Goal: Communication & Community: Share content

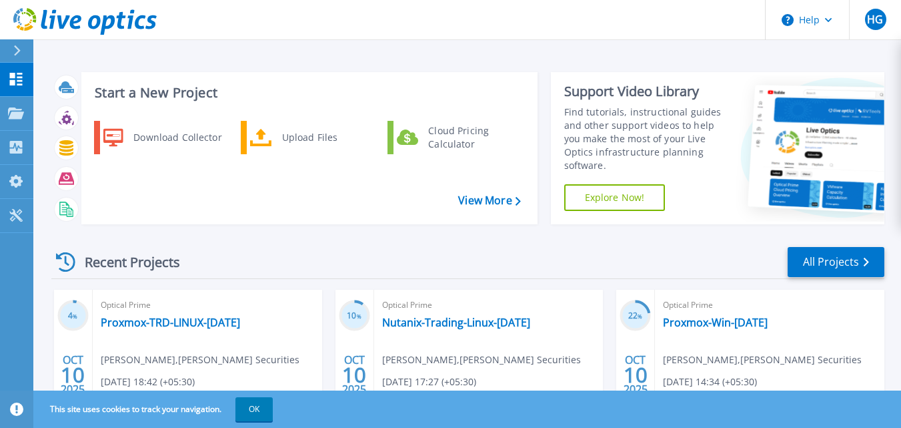
click at [61, 14] on icon at bounding box center [84, 21] width 143 height 27
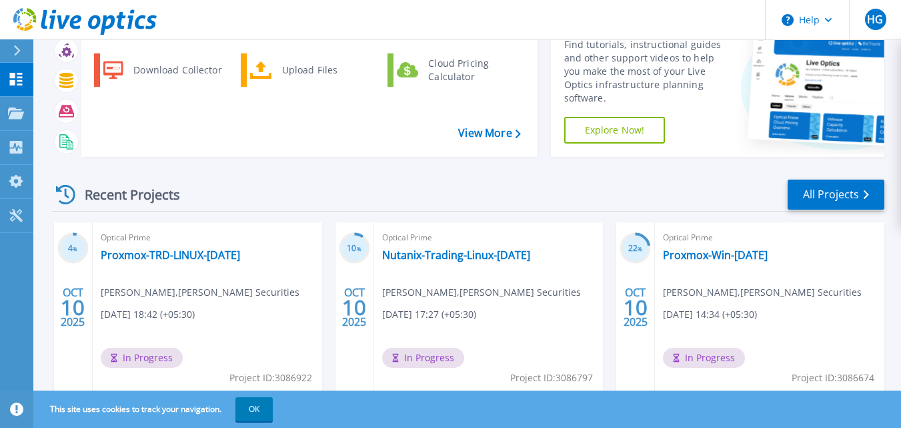
scroll to position [71, 0]
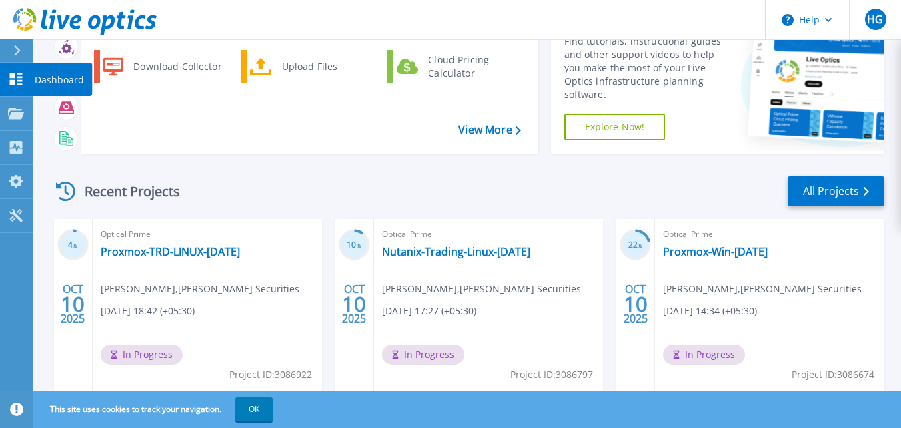
click at [62, 77] on p "Dashboard" at bounding box center [59, 80] width 49 height 35
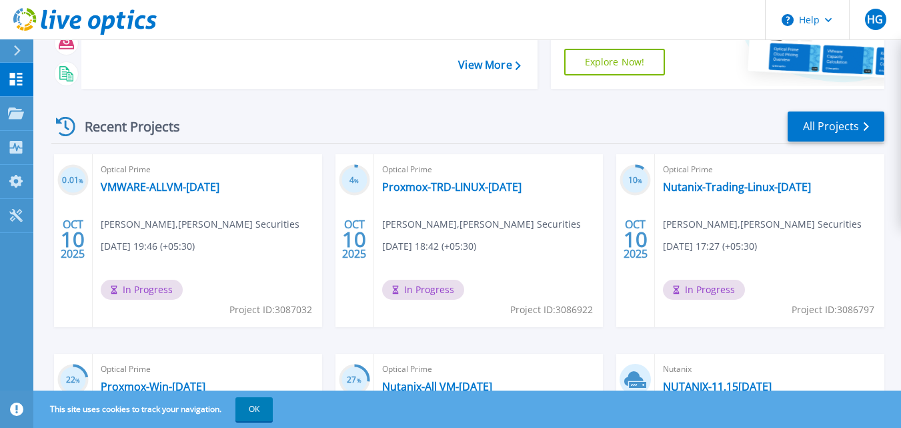
scroll to position [132, 0]
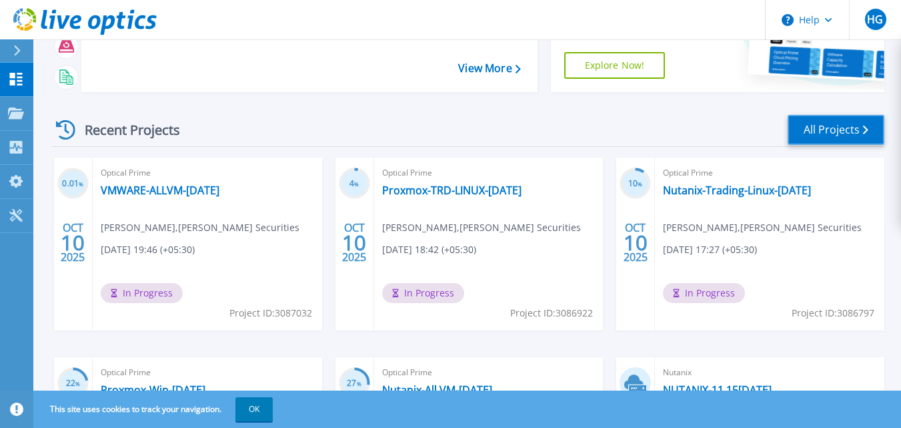
click at [848, 131] on link "All Projects" at bounding box center [836, 130] width 97 height 30
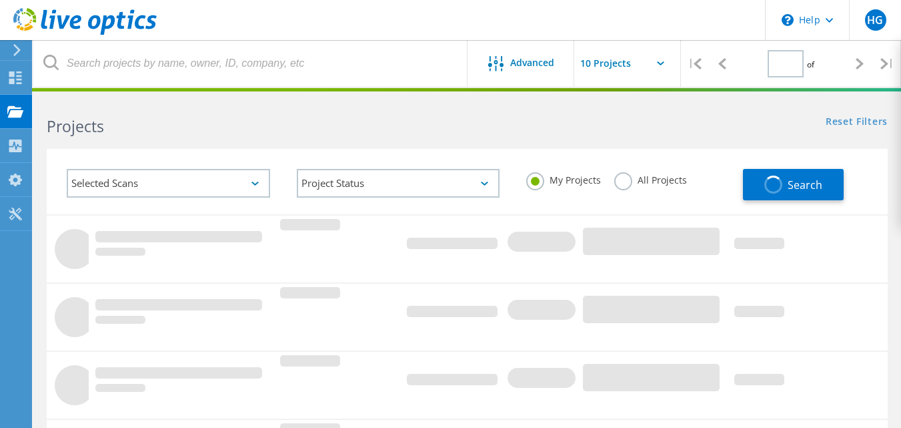
type input "1"
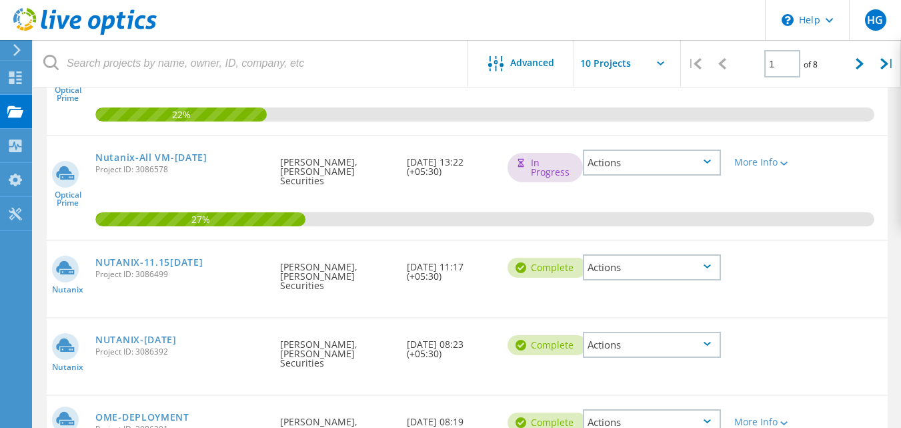
scroll to position [535, 0]
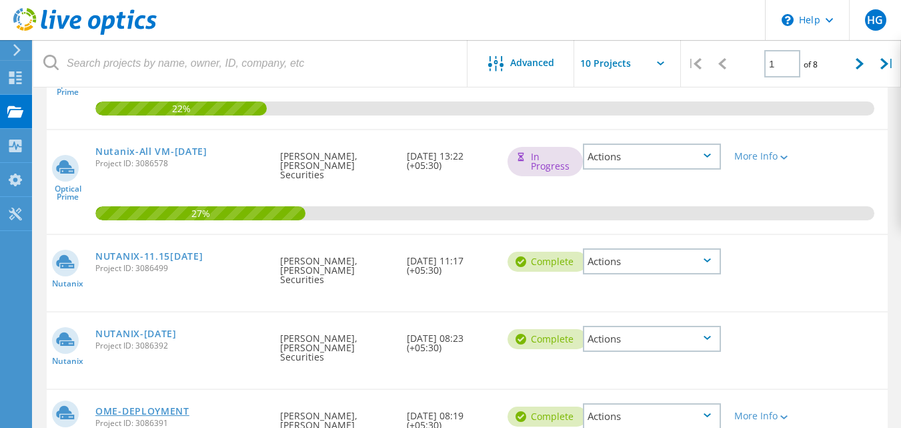
click at [155, 406] on link "OME-DEPLOYMENT" at bounding box center [142, 410] width 94 height 9
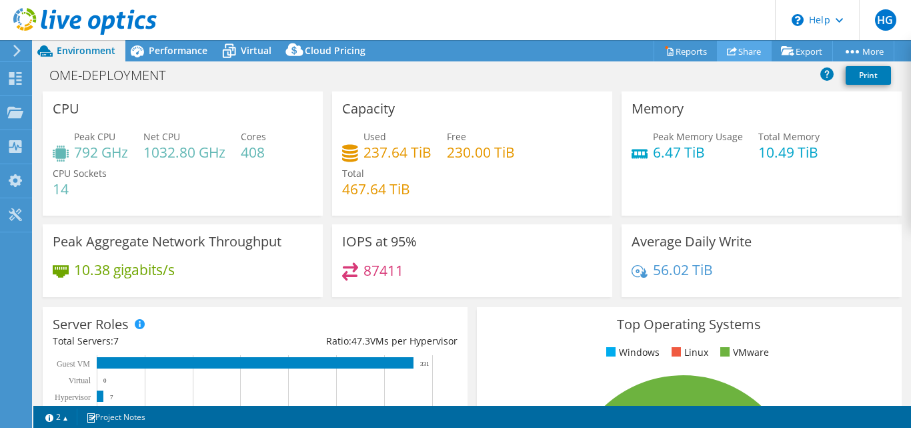
click at [742, 51] on link "Share" at bounding box center [744, 51] width 55 height 21
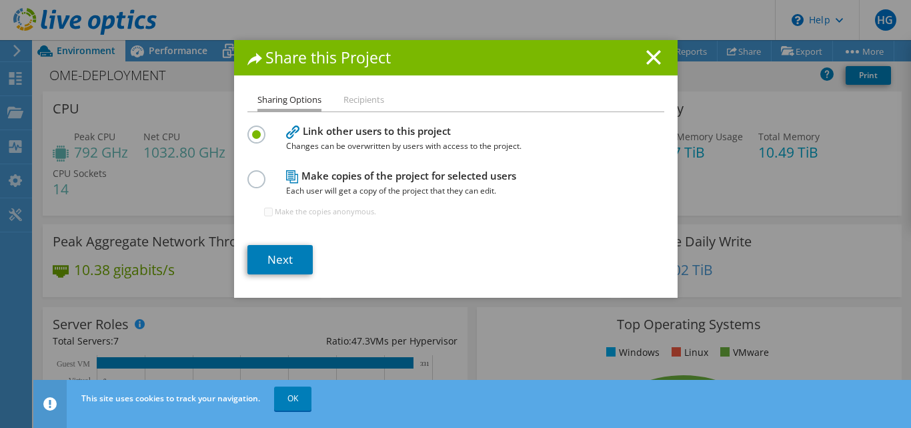
click at [248, 173] on label at bounding box center [258, 171] width 23 height 3
click at [0, 0] on input "radio" at bounding box center [0, 0] width 0 height 0
click at [247, 129] on label at bounding box center [258, 126] width 23 height 3
click at [0, 0] on input "radio" at bounding box center [0, 0] width 0 height 0
click at [252, 173] on label at bounding box center [258, 171] width 23 height 3
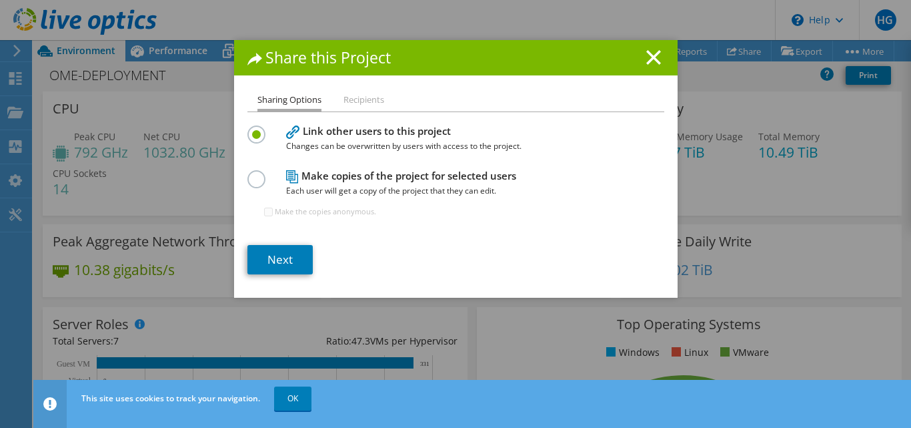
click at [0, 0] on input "radio" at bounding box center [0, 0] width 0 height 0
click at [279, 253] on link "Next" at bounding box center [279, 259] width 65 height 29
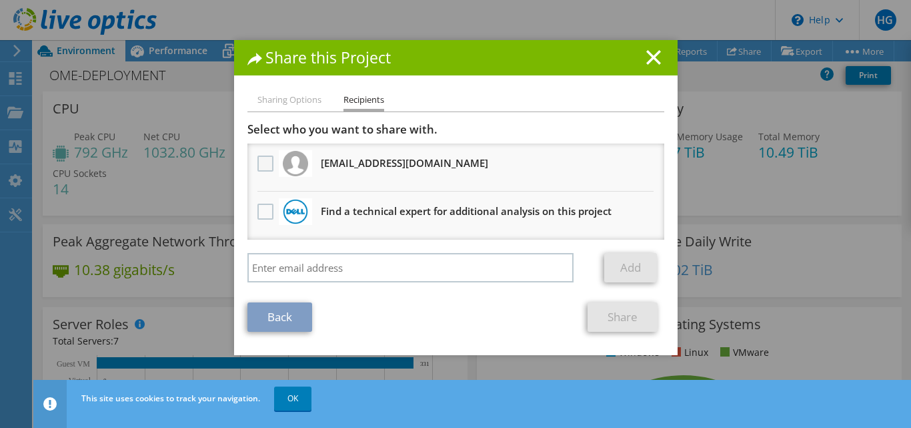
click at [260, 161] on label at bounding box center [266, 163] width 19 height 16
click at [0, 0] on input "checkbox" at bounding box center [0, 0] width 0 height 0
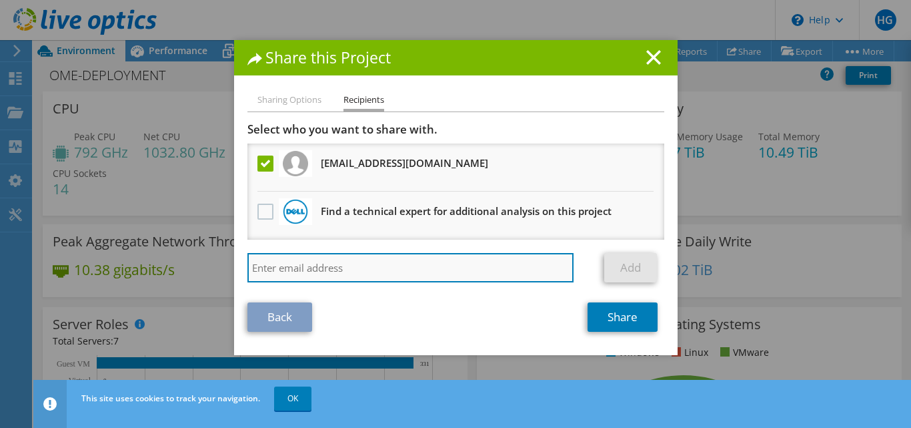
click at [289, 264] on input "search" at bounding box center [410, 267] width 327 height 29
type input "[PERSON_NAME][EMAIL_ADDRESS][DOMAIN_NAME]"
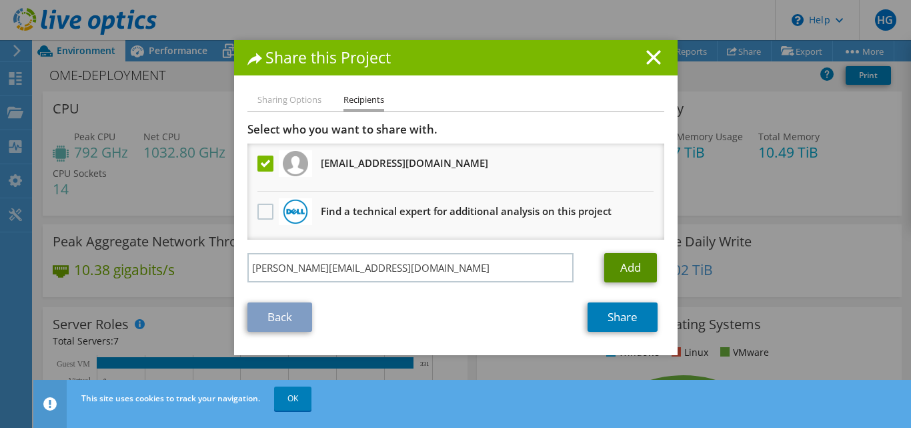
click at [639, 267] on link "Add" at bounding box center [630, 267] width 53 height 29
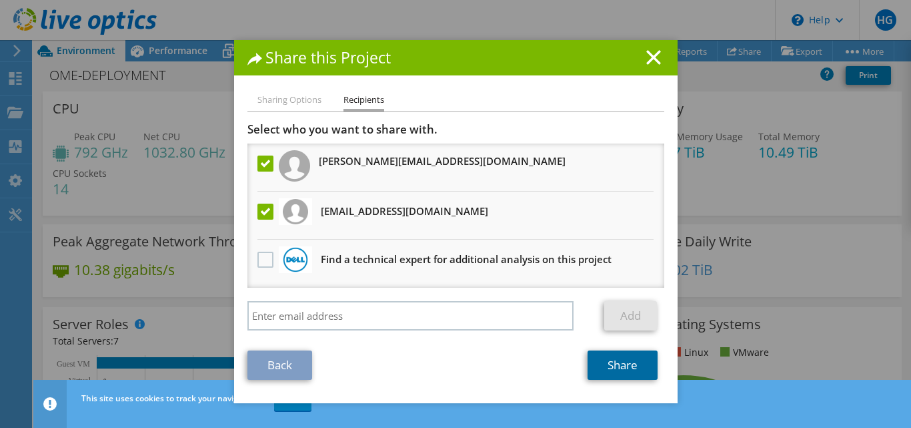
click at [620, 368] on link "Share" at bounding box center [623, 364] width 70 height 29
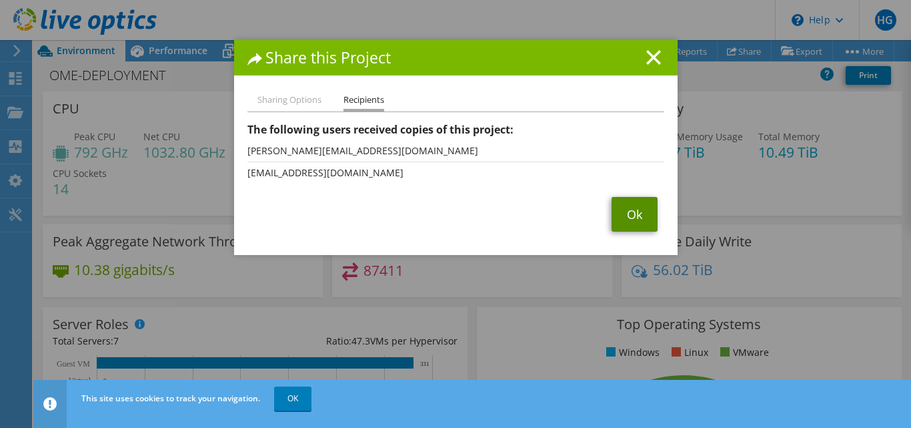
click at [616, 205] on link "Ok" at bounding box center [635, 214] width 46 height 35
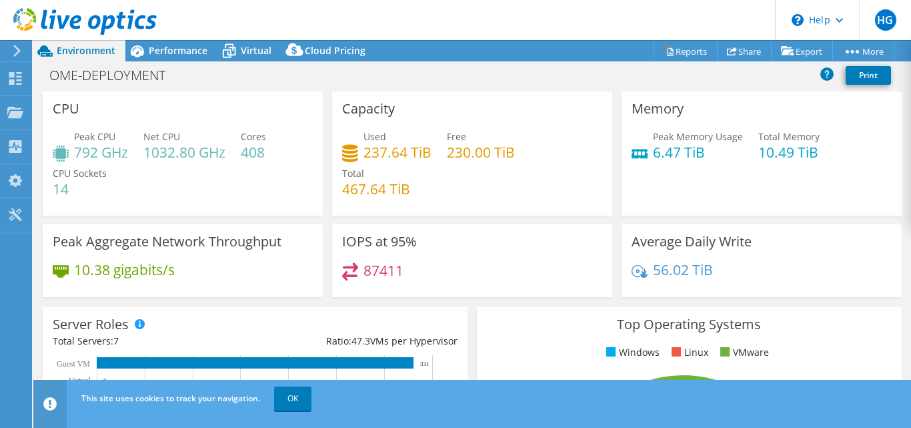
click at [35, 20] on use at bounding box center [84, 21] width 143 height 27
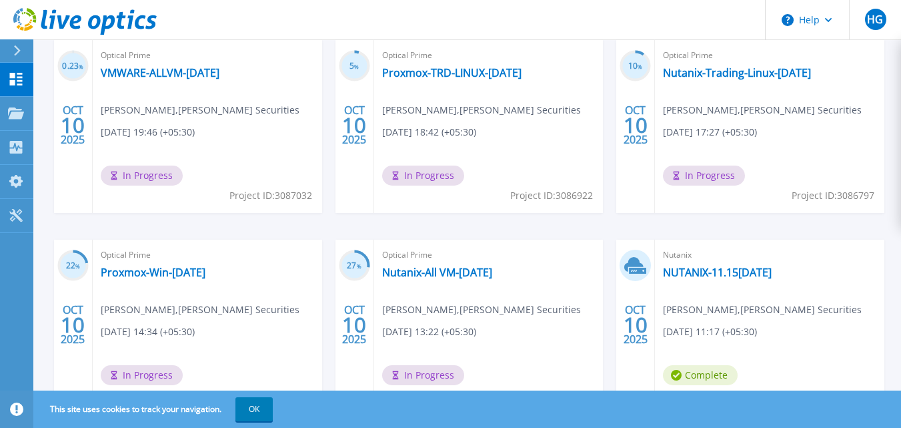
scroll to position [247, 0]
